Goal: Information Seeking & Learning: Learn about a topic

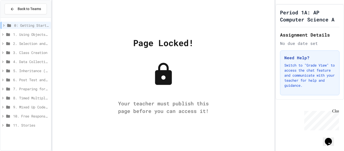
click at [26, 31] on div "1. Using Objects and Methods" at bounding box center [26, 34] width 50 height 7
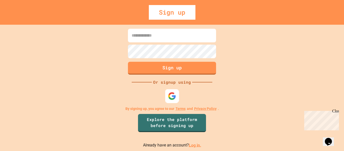
click at [172, 91] on div at bounding box center [172, 96] width 14 height 14
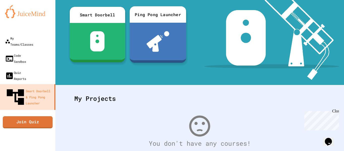
scroll to position [98, 0]
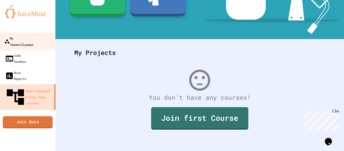
click at [33, 41] on div "My Teams/Classes" at bounding box center [18, 41] width 29 height 12
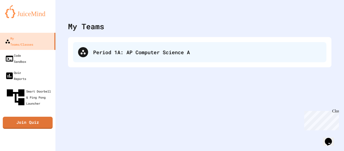
click at [154, 49] on div "Period 1A: AP Computer Science A" at bounding box center [207, 52] width 228 height 8
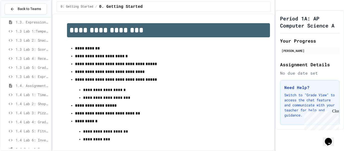
scroll to position [110, 0]
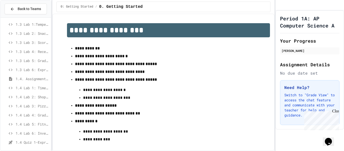
click at [27, 141] on span "1.4 Quiz 1-Expressions and Assignment Statements" at bounding box center [32, 142] width 33 height 5
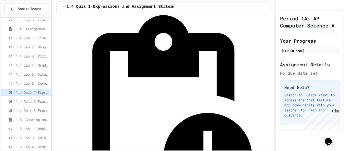
scroll to position [167, 0]
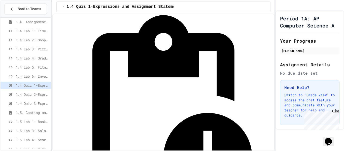
click at [30, 106] on span "1.4 Quiz 3-Expressions and Assignment Statements" at bounding box center [32, 103] width 33 height 5
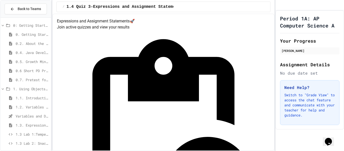
click at [13, 24] on div "0: Getting Started" at bounding box center [26, 25] width 50 height 7
click at [18, 32] on span "1. Using Objects and Methods" at bounding box center [31, 34] width 36 height 5
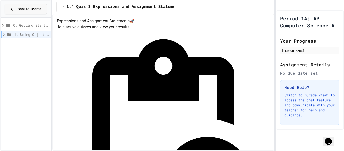
click at [21, 6] on span "Back to Teams" at bounding box center [29, 8] width 23 height 5
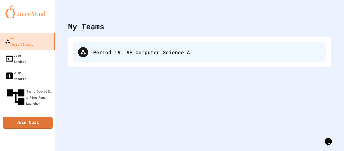
click at [102, 43] on div "Period 1A: AP Computer Science A" at bounding box center [199, 52] width 253 height 20
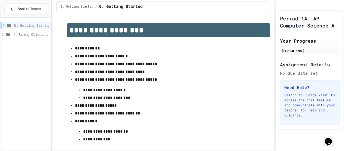
click at [15, 30] on div "0: Getting Started" at bounding box center [26, 26] width 50 height 9
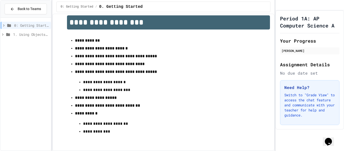
click at [45, 36] on span "1. Using Objects and Methods" at bounding box center [31, 34] width 36 height 5
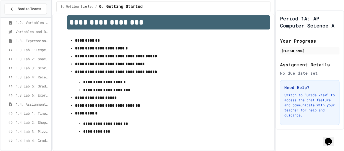
scroll to position [31, 0]
click at [24, 46] on span "1.3 Lab 1:Temperature Display Fix" at bounding box center [32, 48] width 33 height 5
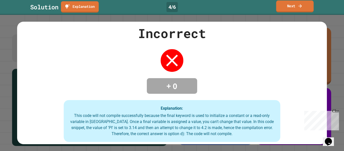
click at [306, 6] on link "Next" at bounding box center [295, 7] width 38 height 12
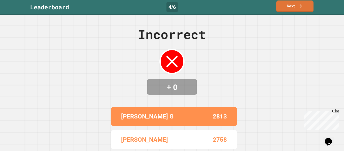
click at [306, 6] on link "Next" at bounding box center [294, 7] width 37 height 12
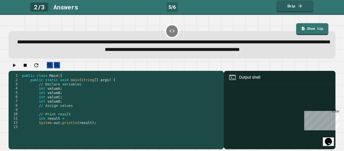
click at [306, 6] on link "Skip" at bounding box center [294, 7] width 37 height 12
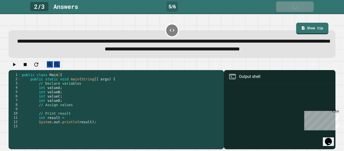
click at [306, 6] on link "Skip" at bounding box center [295, 7] width 38 height 11
click at [306, 6] on link "Skip" at bounding box center [295, 6] width 38 height 11
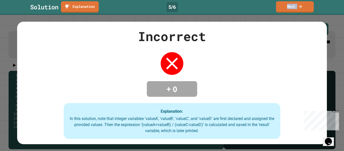
click at [306, 6] on link "Next" at bounding box center [295, 6] width 38 height 11
click at [306, 6] on link "Next" at bounding box center [295, 7] width 38 height 11
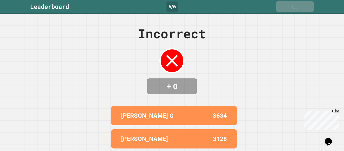
click at [306, 6] on link "Next" at bounding box center [295, 6] width 38 height 11
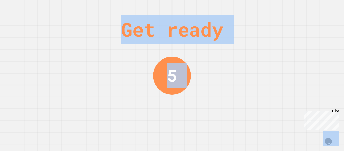
click at [306, 6] on div "Get ready 5" at bounding box center [172, 75] width 344 height 151
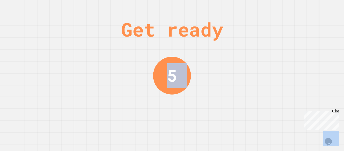
click at [306, 6] on div "Get ready 5" at bounding box center [172, 75] width 344 height 151
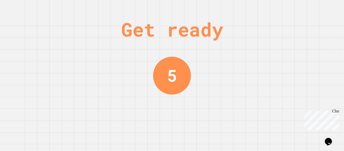
click at [306, 6] on div "Get ready 5" at bounding box center [172, 75] width 344 height 151
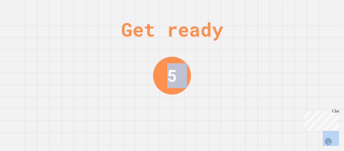
click at [306, 6] on div "Get ready 5" at bounding box center [172, 75] width 344 height 151
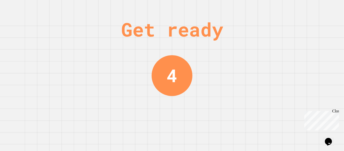
click at [306, 6] on div "Get ready 4" at bounding box center [172, 75] width 344 height 151
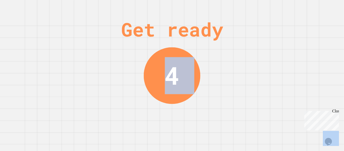
click at [306, 6] on div "Get ready 4" at bounding box center [172, 75] width 344 height 151
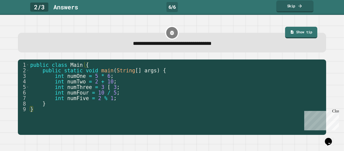
click at [306, 6] on link "Skip" at bounding box center [294, 7] width 37 height 12
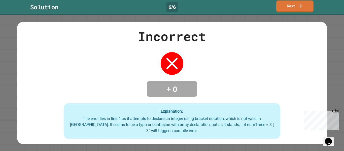
click at [306, 6] on link "Next" at bounding box center [294, 7] width 37 height 12
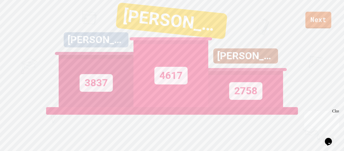
click at [315, 19] on link "Next" at bounding box center [319, 20] width 26 height 17
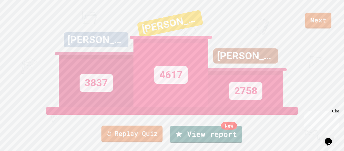
click at [138, 137] on link "Replay Quiz" at bounding box center [132, 133] width 61 height 17
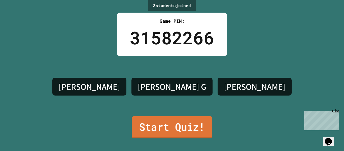
click at [168, 133] on link "Start Quiz!" at bounding box center [172, 127] width 81 height 22
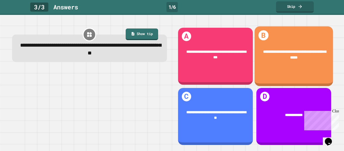
click at [318, 43] on div "**********" at bounding box center [293, 55] width 79 height 27
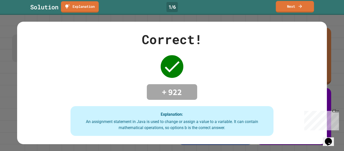
click at [308, 12] on div "Solution Explanation 1 / 6 Next" at bounding box center [172, 6] width 344 height 11
click at [302, 1] on link "Next" at bounding box center [295, 6] width 36 height 12
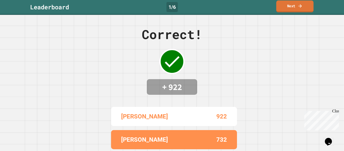
click at [302, 10] on link "Next" at bounding box center [294, 7] width 37 height 12
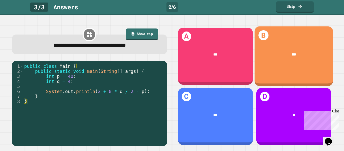
click at [310, 40] on div "B ***" at bounding box center [293, 56] width 79 height 60
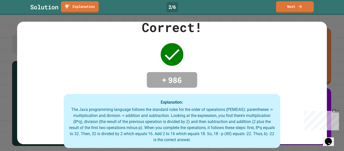
click at [306, 14] on div "Solution Explanation 2 / 6 Next" at bounding box center [172, 7] width 344 height 15
click at [306, 12] on link "Next" at bounding box center [295, 7] width 38 height 12
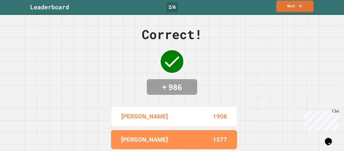
click at [306, 12] on link "Next" at bounding box center [294, 7] width 37 height 12
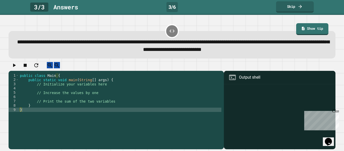
click at [337, 109] on div "Close" at bounding box center [335, 112] width 6 height 6
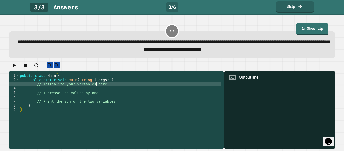
click at [96, 90] on div "public class Main { public static void main ( String [ ] args ) { // Initialize…" at bounding box center [120, 109] width 203 height 73
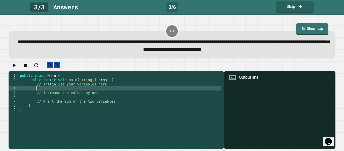
click at [95, 91] on div "public class Main { public static void main ( String [ ] args ) { // Initialize…" at bounding box center [120, 109] width 203 height 73
type textarea "**********"
click at [81, 99] on div "public class Main { public static void main ( String [ ] args ) { // Initialize…" at bounding box center [120, 109] width 203 height 73
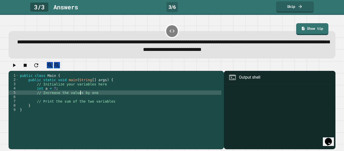
click at [81, 95] on div "public class Main { public static void main ( String [ ] args ) { // Initialize…" at bounding box center [120, 109] width 203 height 73
click at [84, 92] on div "public class Main { public static void main ( String [ ] args ) { // Initialize…" at bounding box center [120, 109] width 203 height 73
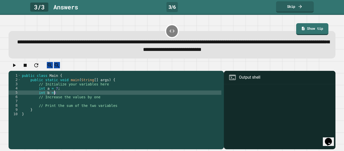
scroll to position [0, 4]
type textarea "**********"
click at [55, 106] on div "public class Main { public static void main ( String [ ] args ) { // Initialize…" at bounding box center [121, 109] width 201 height 73
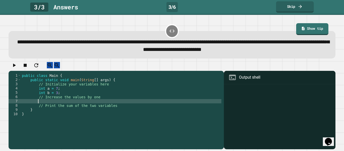
scroll to position [0, 2]
type textarea "*********"
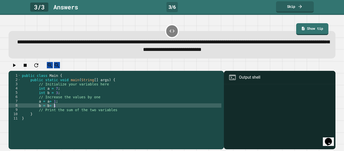
scroll to position [0, 4]
click at [127, 117] on div "public class Main { public static void main ( String [ ] args ) { // Initialize…" at bounding box center [121, 109] width 201 height 73
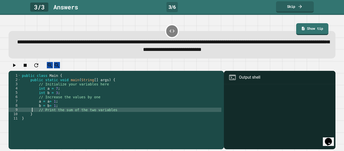
type textarea "**********"
click at [128, 114] on div "public class Main { public static void main ( String [ ] args ) { // Initialize…" at bounding box center [121, 109] width 201 height 73
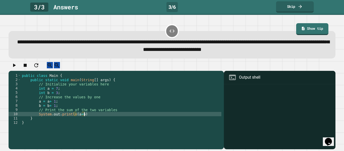
scroll to position [0, 8]
type textarea "**********"
click at [16, 67] on icon "button" at bounding box center [14, 65] width 3 height 4
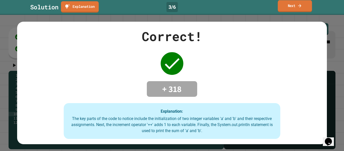
click at [307, 11] on link "Next" at bounding box center [295, 6] width 34 height 12
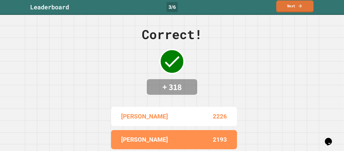
click at [307, 11] on link "Next" at bounding box center [294, 7] width 37 height 12
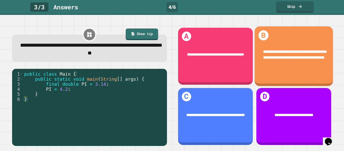
click at [307, 43] on div "**********" at bounding box center [293, 55] width 79 height 27
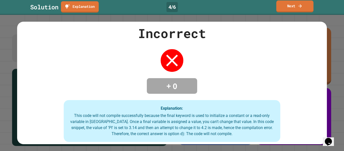
click at [303, 8] on link "Next" at bounding box center [294, 7] width 37 height 12
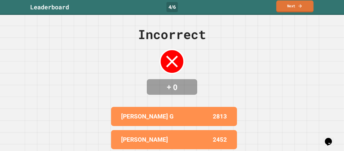
click at [303, 8] on link "Next" at bounding box center [294, 7] width 37 height 12
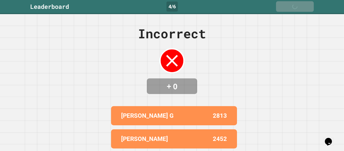
click at [303, 8] on icon at bounding box center [301, 6] width 5 height 5
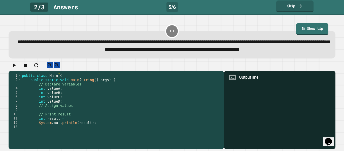
click at [303, 8] on link "Skip" at bounding box center [294, 7] width 37 height 12
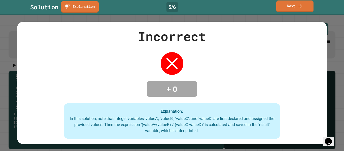
click at [303, 8] on link "Next" at bounding box center [294, 7] width 37 height 12
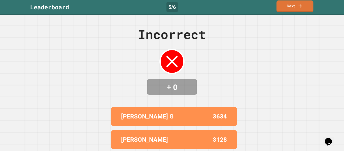
click at [303, 8] on link "Next" at bounding box center [295, 7] width 37 height 12
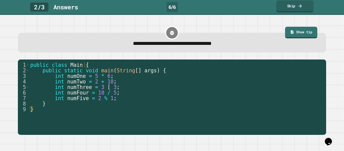
click at [303, 8] on link "Skip" at bounding box center [294, 7] width 37 height 12
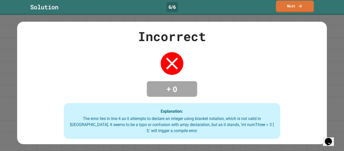
click at [303, 8] on link "Next" at bounding box center [295, 7] width 38 height 12
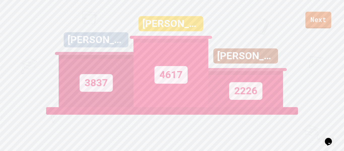
click at [312, 18] on link "Next" at bounding box center [319, 20] width 26 height 17
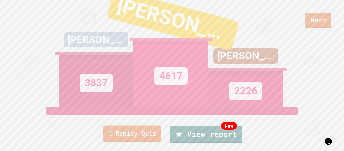
click at [144, 128] on link "Replay Quiz" at bounding box center [132, 133] width 58 height 17
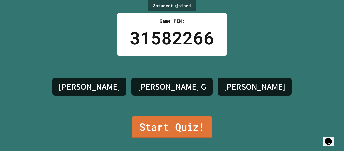
click at [144, 128] on link "Start Quiz!" at bounding box center [172, 127] width 80 height 22
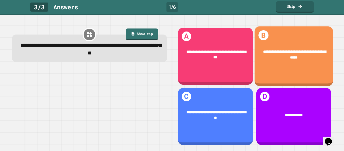
click at [313, 55] on div "**********" at bounding box center [293, 55] width 63 height 12
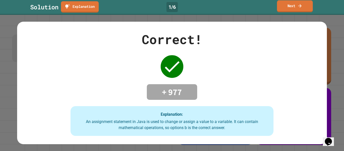
click at [299, 9] on link "Next" at bounding box center [295, 6] width 36 height 12
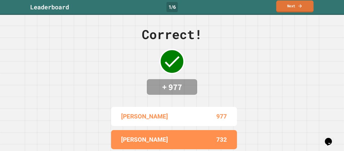
click at [299, 9] on link "Next" at bounding box center [294, 7] width 37 height 12
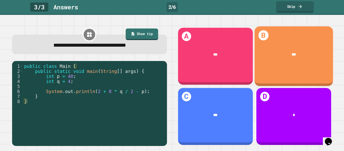
click at [301, 29] on div "B ***" at bounding box center [293, 56] width 79 height 60
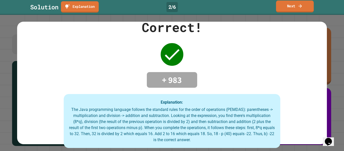
click at [300, 6] on icon at bounding box center [300, 6] width 3 height 4
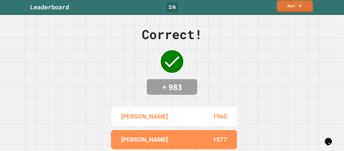
click at [300, 6] on icon at bounding box center [300, 6] width 3 height 4
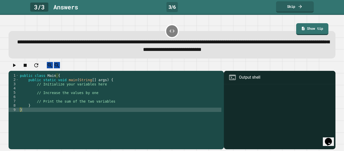
click at [76, 91] on div "public class Main { public static void main ( String [ ] args ) { // Initialize…" at bounding box center [120, 109] width 203 height 73
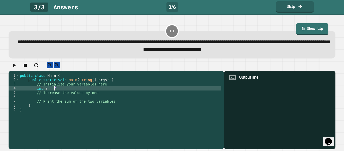
type textarea "**********"
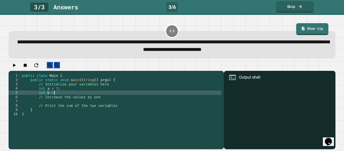
scroll to position [0, 4]
type textarea "**********"
click at [57, 101] on div "public class Main { public static void main ( String [ ] args ) { // Initialize…" at bounding box center [121, 109] width 201 height 73
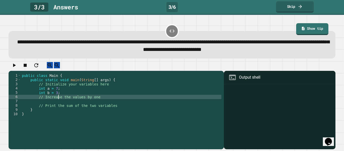
click at [56, 105] on div "public class Main { public static void main ( String [ ] args ) { // Initialize…" at bounding box center [121, 109] width 201 height 73
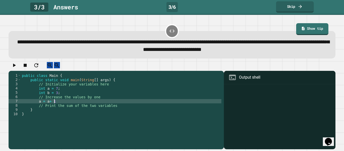
type textarea "*********"
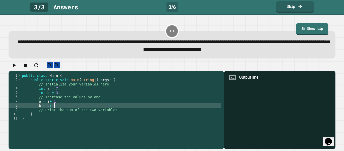
type textarea "*********"
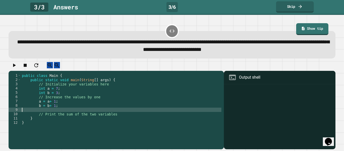
scroll to position [0, 0]
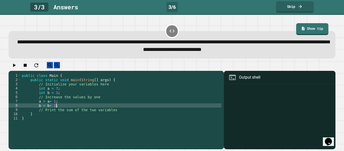
click at [125, 116] on div "public class Main { public static void main ( String [ ] args ) { // Initialize…" at bounding box center [121, 109] width 201 height 73
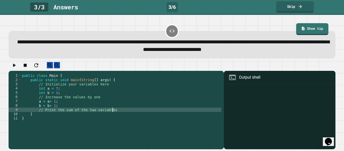
type textarea "**********"
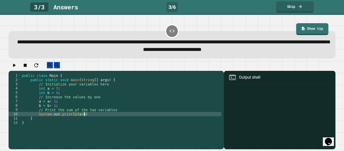
scroll to position [0, 8]
type textarea "**********"
click at [17, 68] on icon "button" at bounding box center [14, 65] width 6 height 6
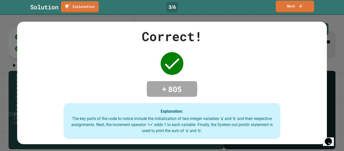
click at [312, 8] on link "Next" at bounding box center [295, 7] width 38 height 12
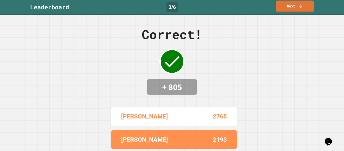
click at [309, 11] on link "Next" at bounding box center [295, 7] width 38 height 12
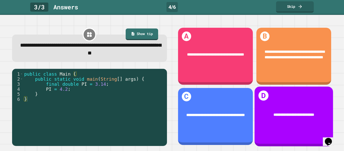
click at [281, 109] on div "**********" at bounding box center [293, 115] width 79 height 21
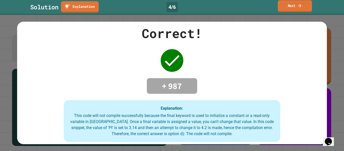
click at [296, 2] on link "Next" at bounding box center [295, 6] width 34 height 12
click at [296, 2] on link "Next" at bounding box center [295, 6] width 38 height 11
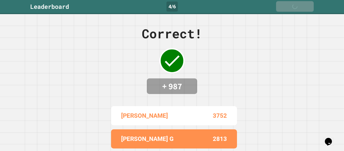
click at [296, 2] on link "Next" at bounding box center [295, 6] width 38 height 11
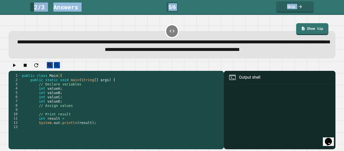
click at [207, 52] on span "**********" at bounding box center [173, 45] width 312 height 13
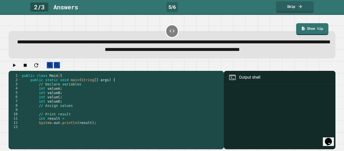
click at [78, 102] on div "public class Main { public static void main ( String [ ] args ) { // Declare va…" at bounding box center [121, 105] width 201 height 64
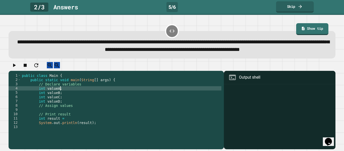
click at [57, 100] on div "public class Main { public static void main ( String [ ] args ) { // Declare va…" at bounding box center [121, 105] width 201 height 64
click at [58, 101] on div "public class Main { public static void main ( String [ ] args ) { // Declare va…" at bounding box center [121, 105] width 201 height 64
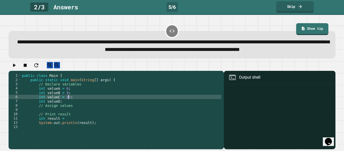
scroll to position [0, 5]
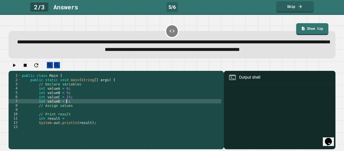
type textarea "**********"
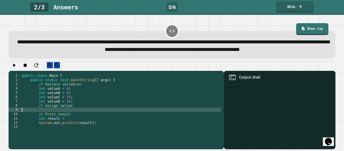
click at [72, 121] on div "public class Main { public static void main ( String [ ] args ) { // Declare va…" at bounding box center [121, 105] width 201 height 64
click at [66, 133] on div "public class Main { public static void main ( String [ ] args ) { // Declare va…" at bounding box center [121, 105] width 201 height 64
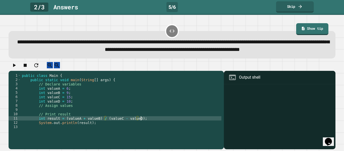
scroll to position [0, 15]
type textarea "**********"
click at [16, 68] on icon "button" at bounding box center [14, 65] width 6 height 6
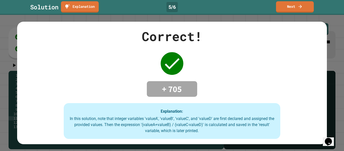
click at [298, 14] on div "Solution Explanation 5 / 6 Next" at bounding box center [172, 7] width 344 height 15
click at [296, 9] on link "Next" at bounding box center [295, 6] width 35 height 12
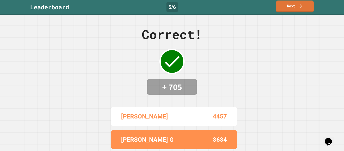
click at [296, 9] on link "Next" at bounding box center [295, 7] width 38 height 12
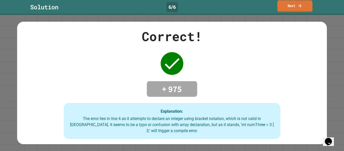
click at [286, 11] on link "Next" at bounding box center [294, 6] width 35 height 12
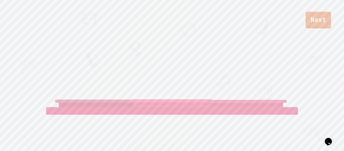
click at [316, 21] on link "Next" at bounding box center [318, 20] width 25 height 17
